Goal: Task Accomplishment & Management: Manage account settings

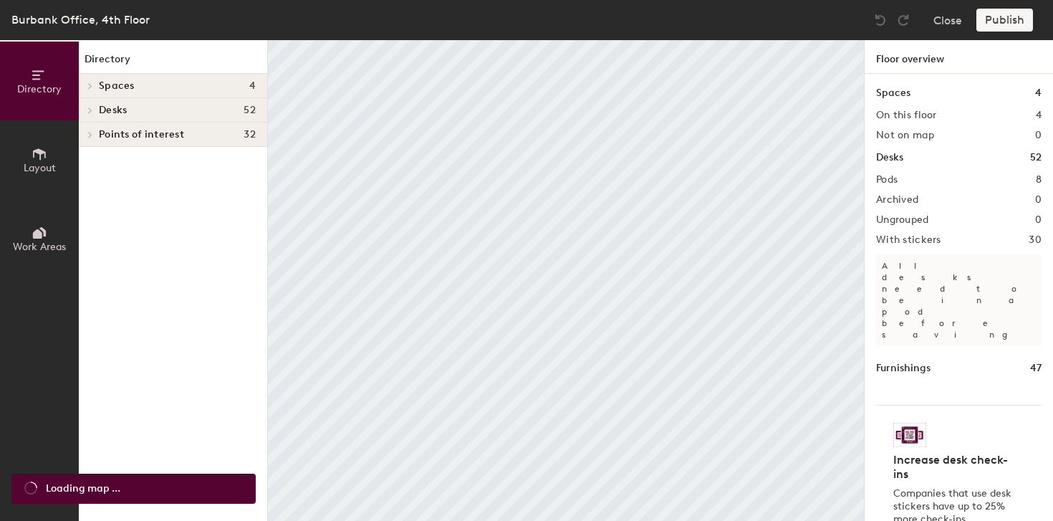
click at [13, 170] on body "Skip navigation Schedule Office People Analytics Visits Deliveries Services Man…" at bounding box center [526, 260] width 1053 height 521
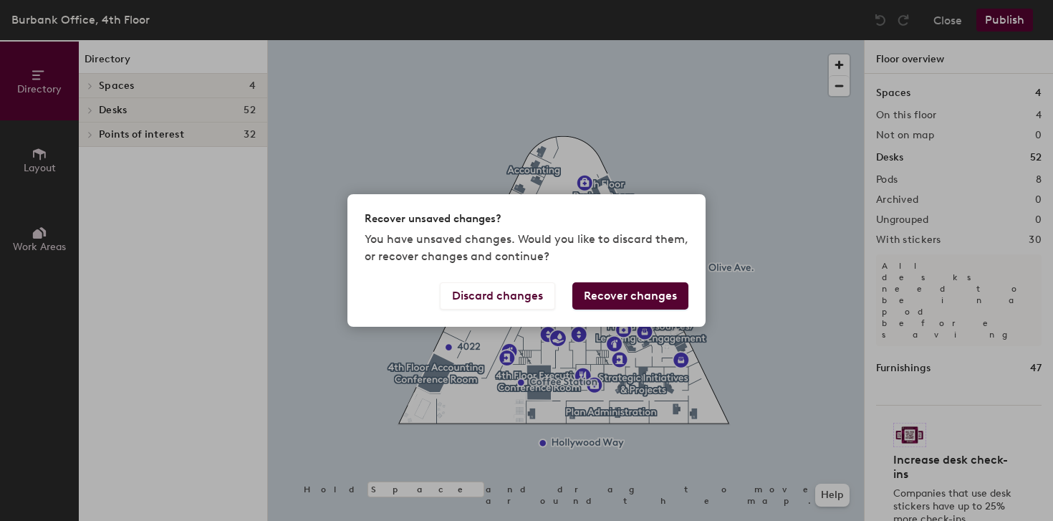
click at [641, 296] on button "Recover changes" at bounding box center [631, 295] width 116 height 27
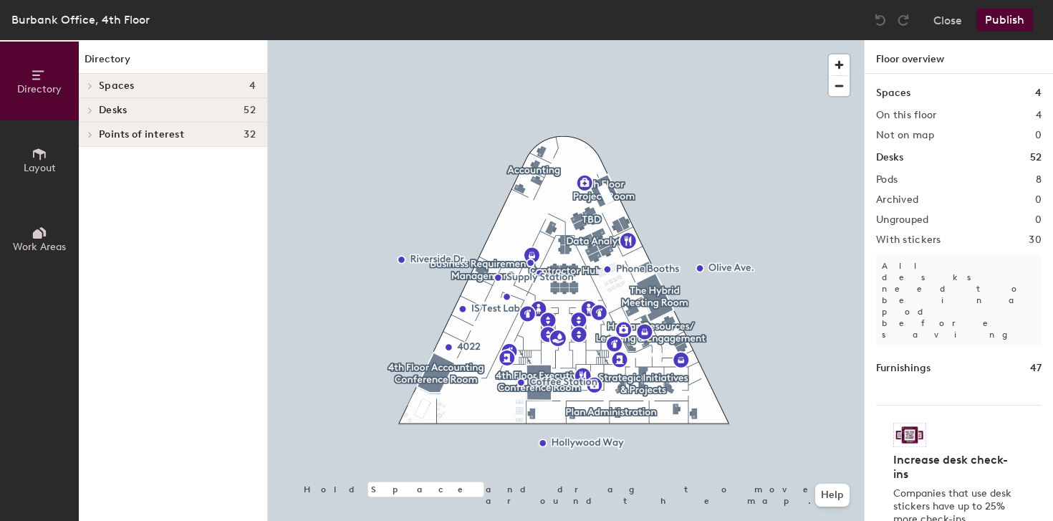
click at [39, 156] on icon at bounding box center [39, 153] width 13 height 11
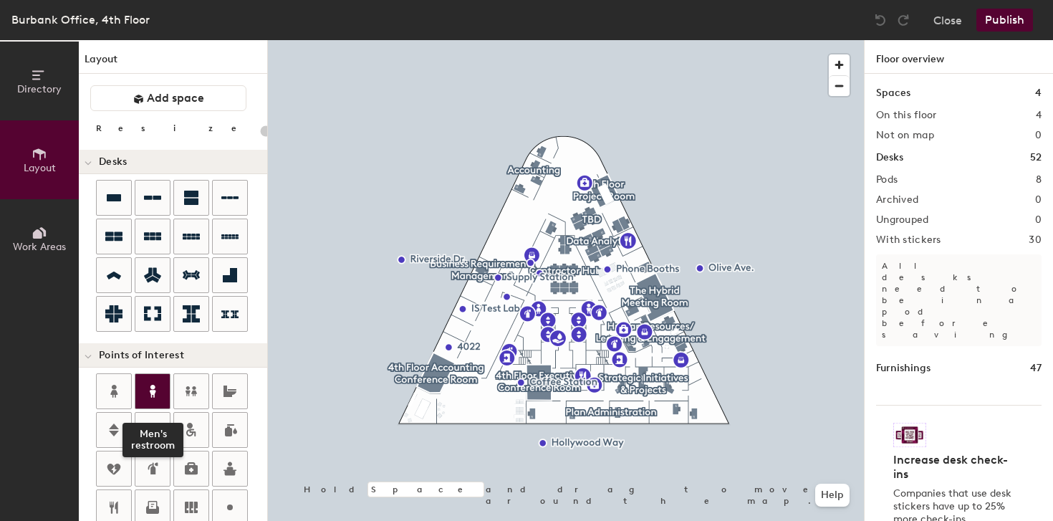
click at [148, 405] on div at bounding box center [152, 391] width 34 height 34
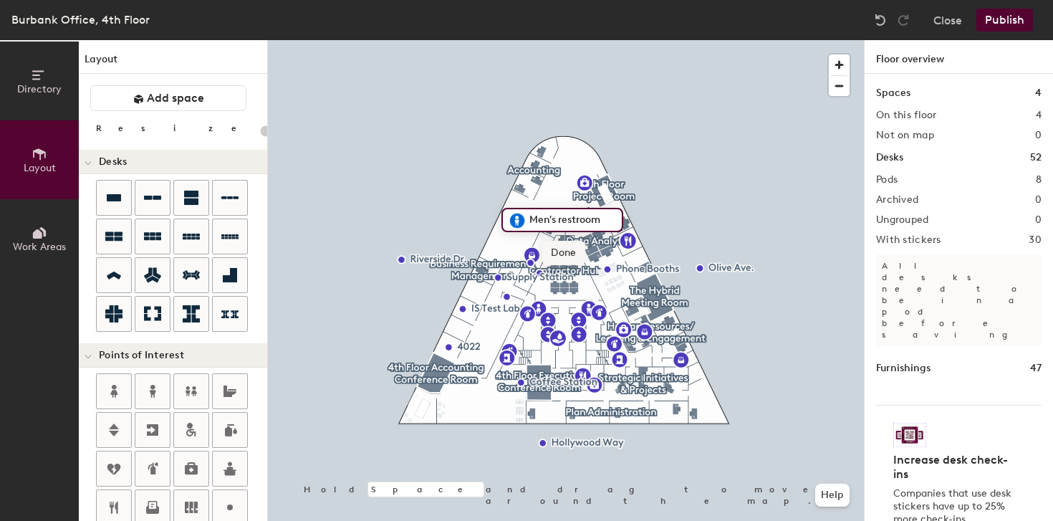
click at [547, 251] on span "Done" at bounding box center [563, 253] width 42 height 24
click at [564, 252] on span "Delete" at bounding box center [567, 253] width 50 height 24
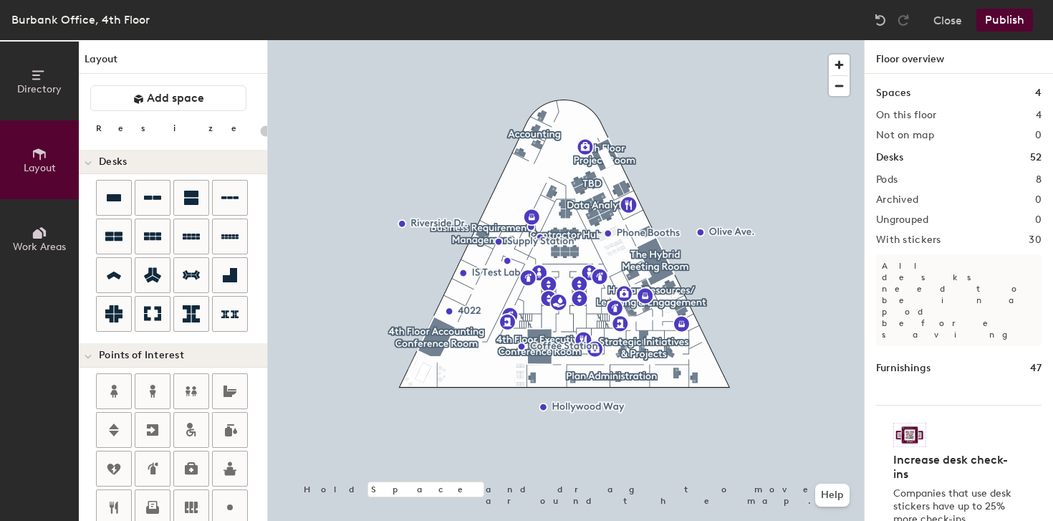
click at [1012, 17] on button "Publish" at bounding box center [1005, 20] width 57 height 23
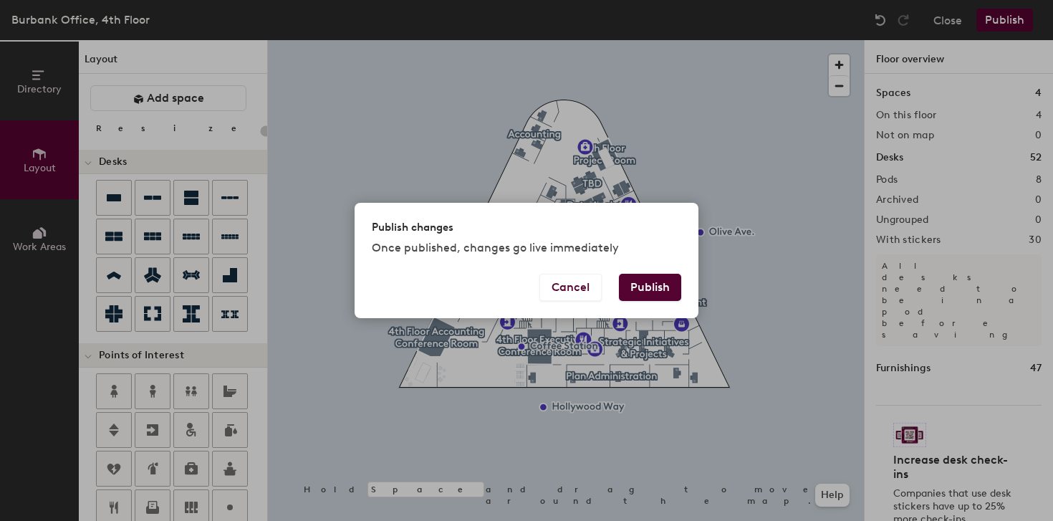
click at [651, 287] on button "Publish" at bounding box center [650, 287] width 62 height 27
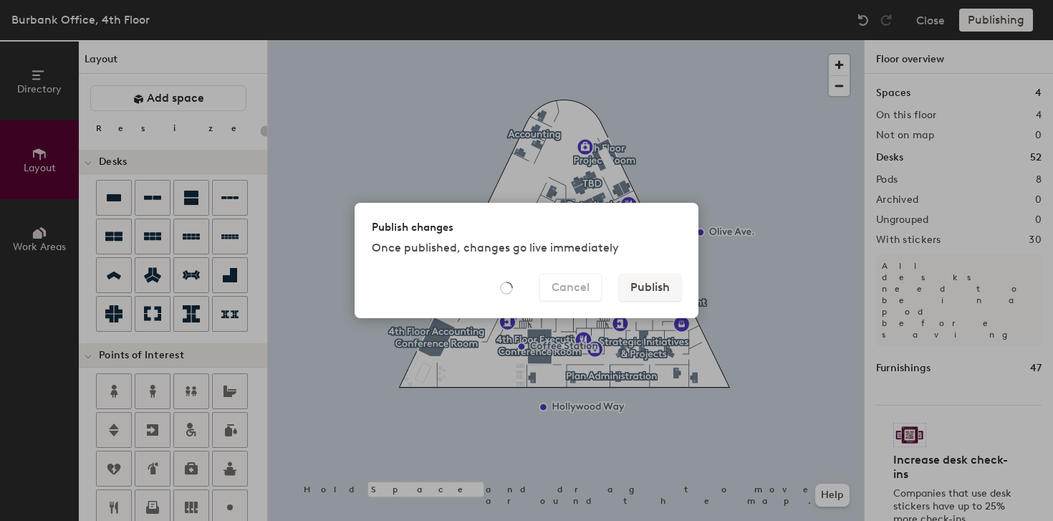
type input "20"
